Goal: Task Accomplishment & Management: Manage account settings

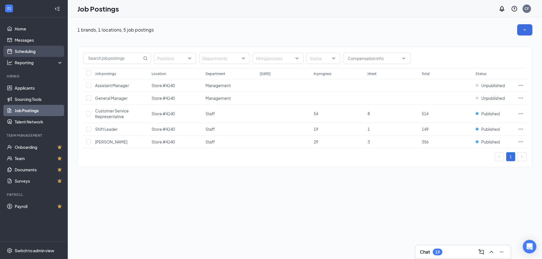
click at [45, 46] on link "Scheduling" at bounding box center [39, 51] width 48 height 11
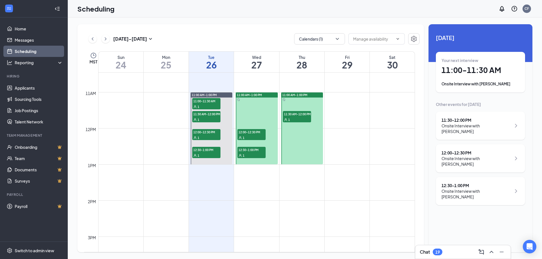
scroll to position [390, 0]
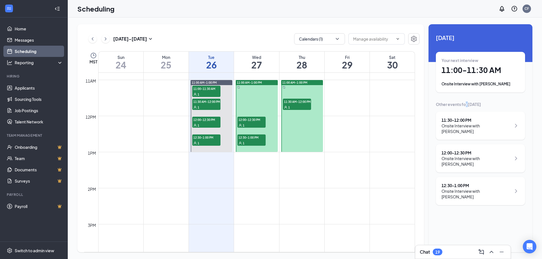
click at [466, 105] on div "Other events for [DATE]" at bounding box center [480, 105] width 89 height 6
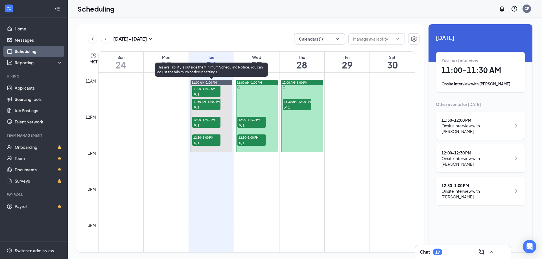
click at [197, 93] on span "1" at bounding box center [198, 95] width 2 height 4
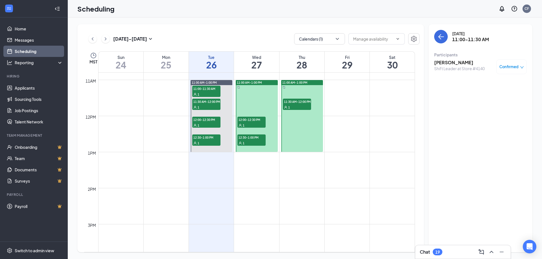
click at [521, 67] on icon "down" at bounding box center [522, 67] width 4 height 4
click at [506, 202] on div "[DATE] 11:00-11:30 AM Participants [PERSON_NAME] Shift Leader at Store #4140 Co…" at bounding box center [480, 138] width 104 height 228
click at [439, 34] on icon "ArrowLeft" at bounding box center [440, 36] width 7 height 7
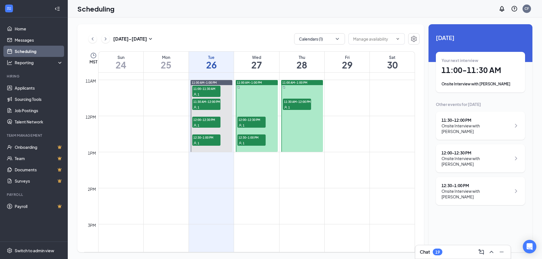
click at [494, 222] on div "Unavailable in basic plan [DATE] Your next interview 11:00 - 11:30 AM Onsite In…" at bounding box center [480, 138] width 104 height 228
